Goal: Use online tool/utility: Utilize a website feature to perform a specific function

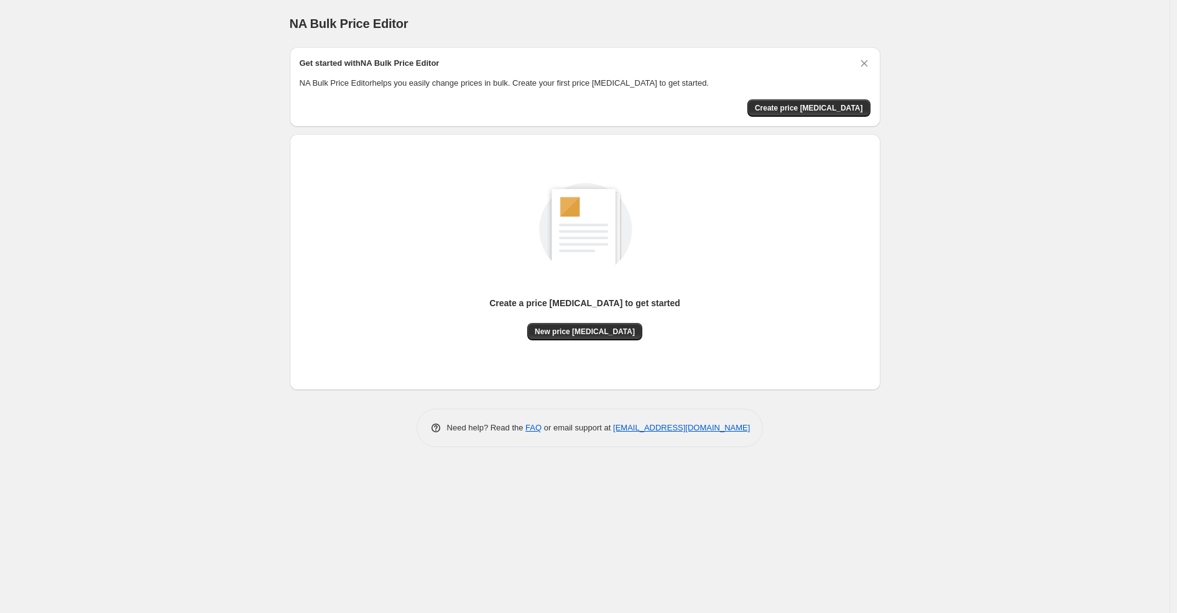
drag, startPoint x: 597, startPoint y: 333, endPoint x: 535, endPoint y: 333, distance: 62.8
click at [535, 333] on div "Create a price [MEDICAL_DATA] to get started New price [MEDICAL_DATA]" at bounding box center [584, 319] width 191 height 44
click at [579, 332] on span "New price [MEDICAL_DATA]" at bounding box center [585, 332] width 100 height 10
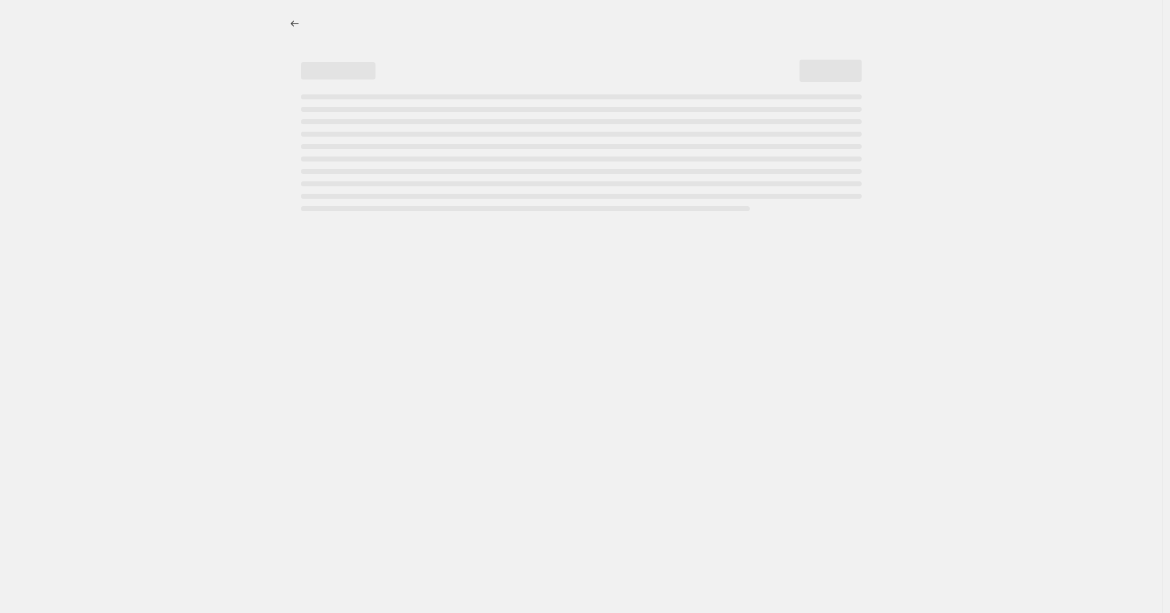
select select "percentage"
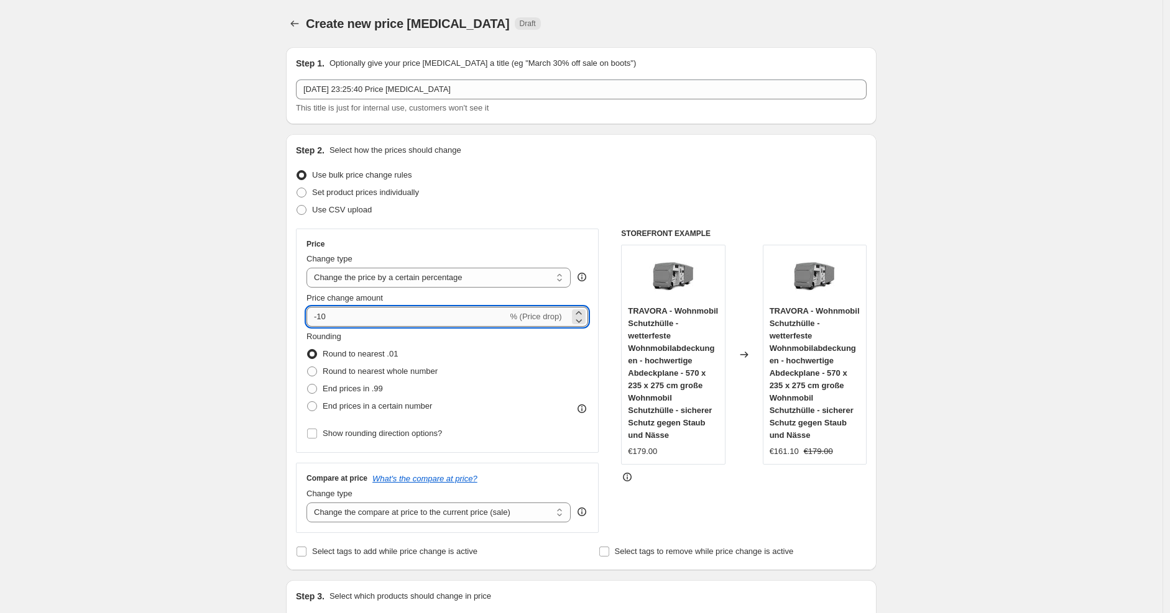
click at [438, 318] on input "-10" at bounding box center [406, 317] width 201 height 20
type input "-1"
type input "-25"
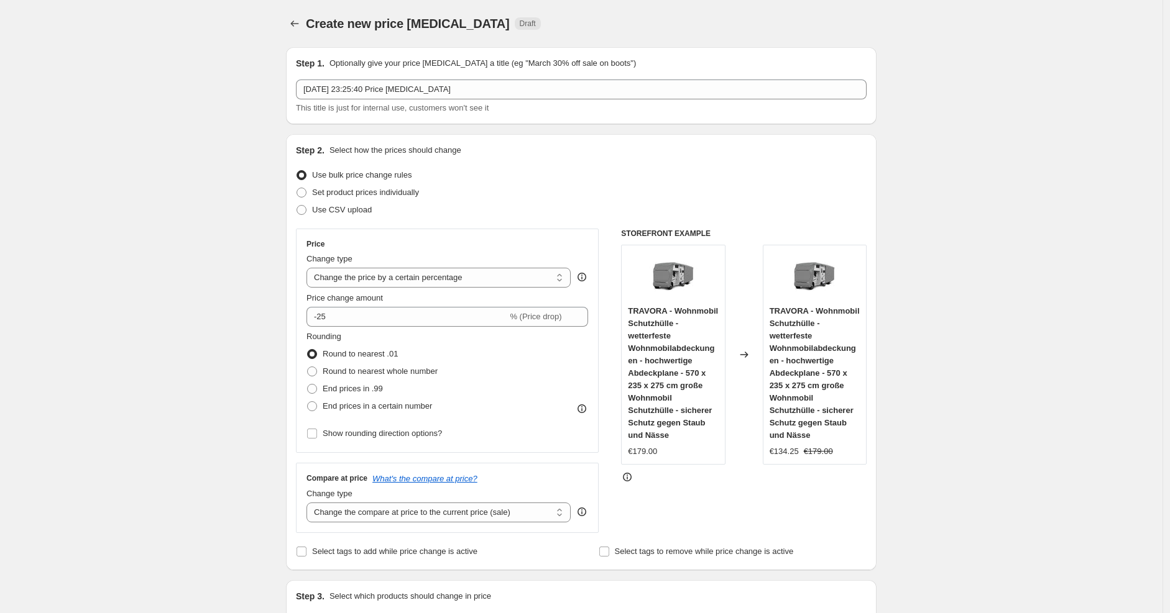
click at [551, 237] on div "Price Change type Change the price to a certain amount Change the price by a ce…" at bounding box center [447, 341] width 303 height 224
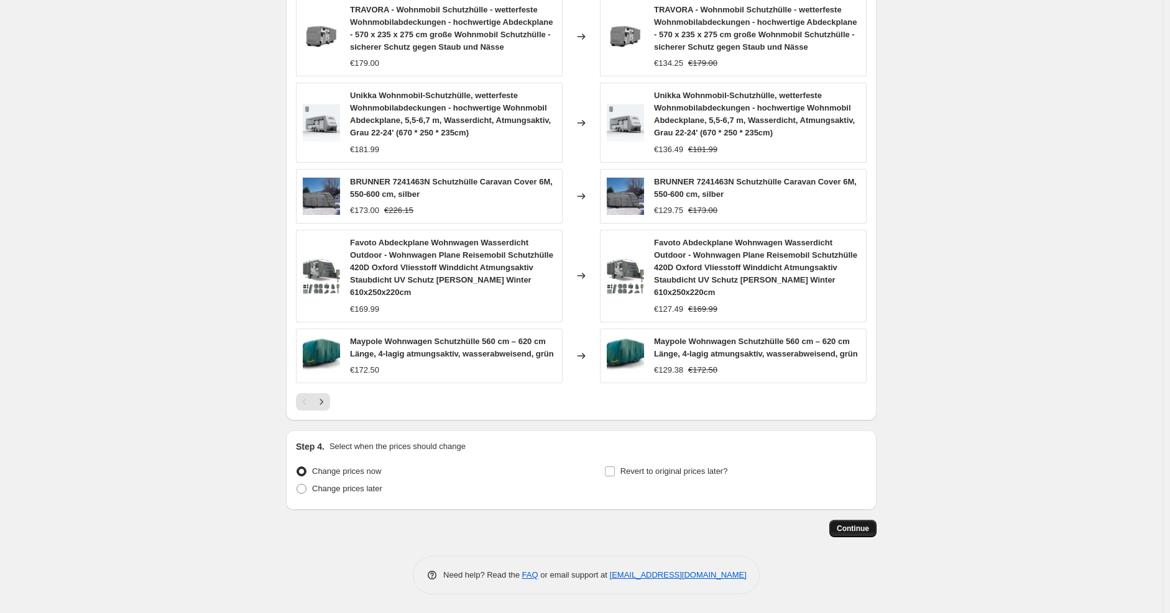
click at [864, 529] on span "Continue" at bounding box center [853, 529] width 32 height 10
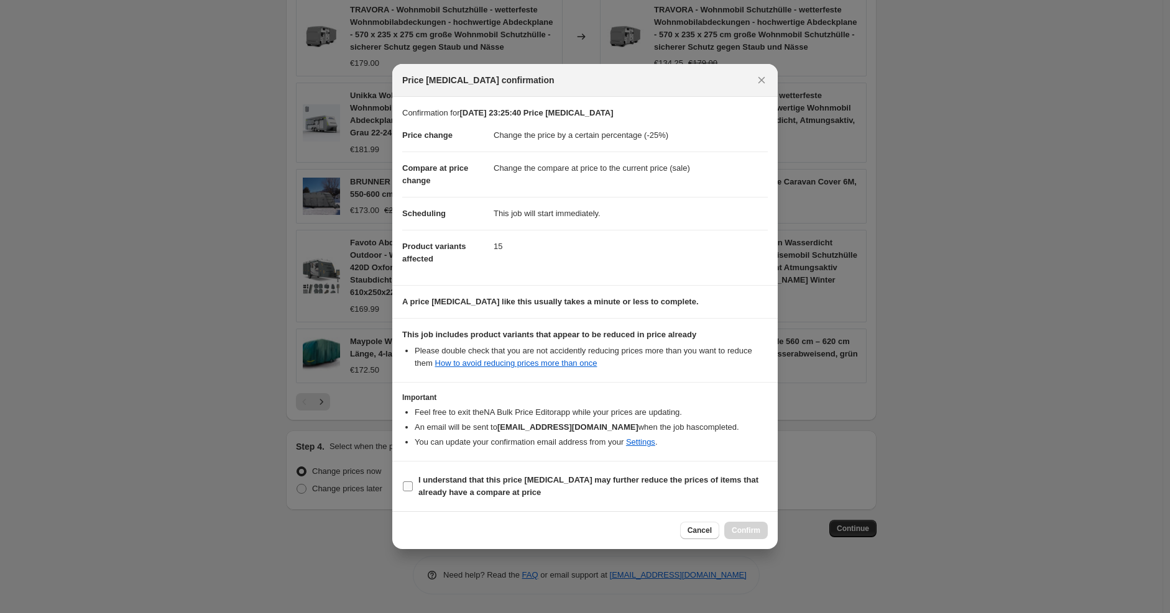
click at [690, 484] on b "I understand that this price change job may further reduce the prices of items …" at bounding box center [588, 486] width 340 height 22
click at [413, 484] on input "I understand that this price change job may further reduce the prices of items …" at bounding box center [408, 487] width 10 height 10
checkbox input "true"
click at [737, 526] on span "Confirm" at bounding box center [746, 531] width 29 height 10
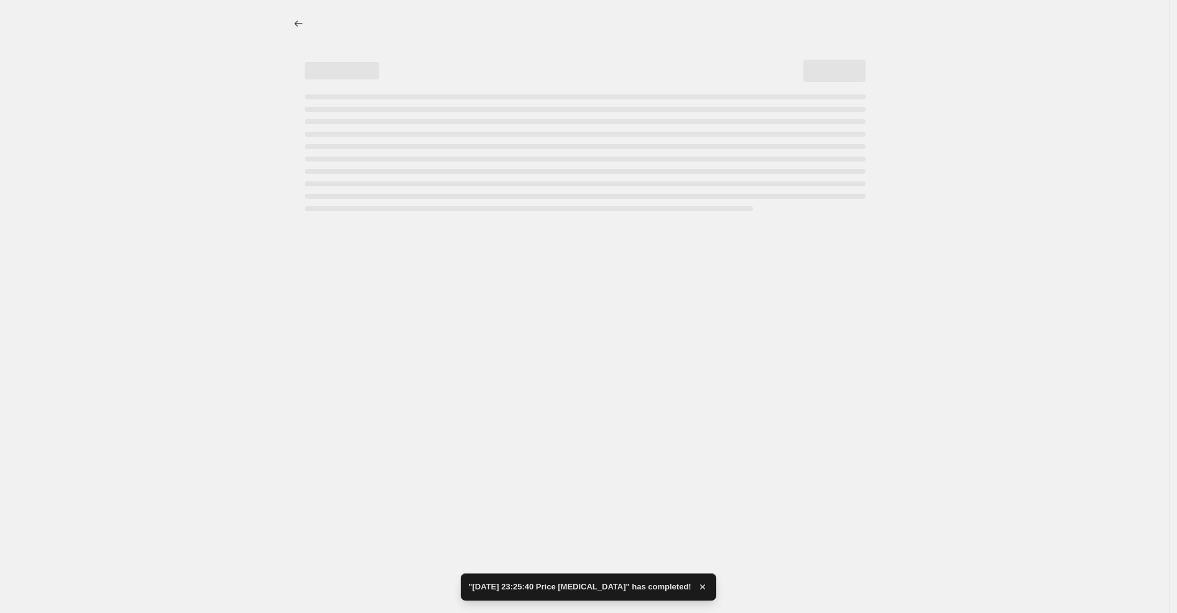
select select "percentage"
